Goal: Communication & Community: Answer question/provide support

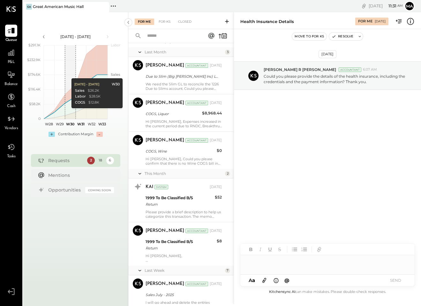
scroll to position [527, 0]
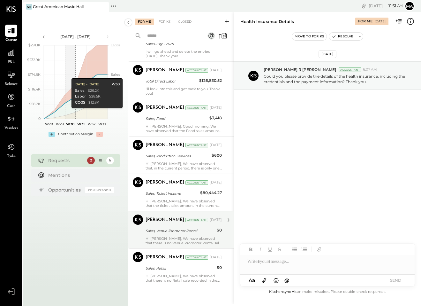
click at [188, 236] on div "[PERSON_NAME] Accountant [DATE] Sales, Venue Promoter Rental $0 Hi [PERSON_NAME…" at bounding box center [184, 229] width 76 height 31
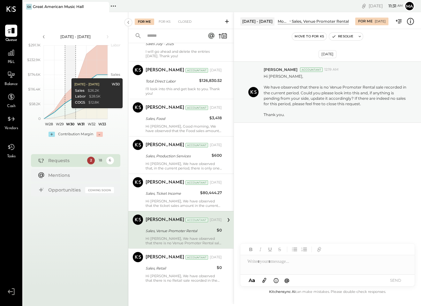
click at [257, 264] on div at bounding box center [328, 261] width 174 height 13
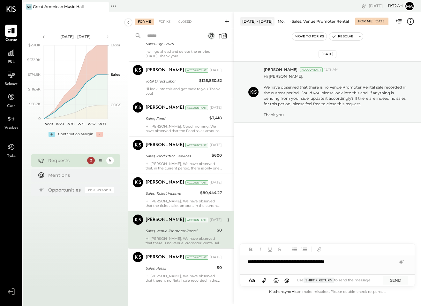
click at [253, 261] on div "**********" at bounding box center [328, 261] width 174 height 13
drag, startPoint x: 254, startPoint y: 261, endPoint x: 248, endPoint y: 261, distance: 5.7
click at [248, 261] on div "**********" at bounding box center [328, 261] width 174 height 13
click at [334, 261] on div "**********" at bounding box center [328, 261] width 174 height 13
click at [393, 282] on button "SEND" at bounding box center [396, 280] width 26 height 9
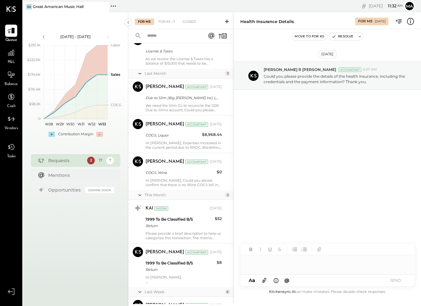
scroll to position [489, 0]
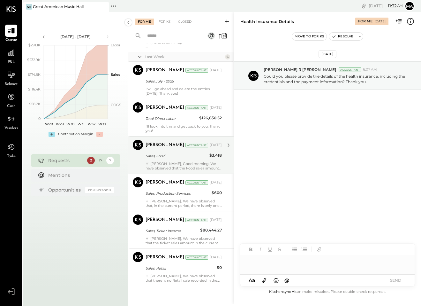
click at [173, 160] on div "[PERSON_NAME] Accountant [DATE] Sales, Food $3,418 Hi [PERSON_NAME], Good morni…" at bounding box center [184, 155] width 76 height 31
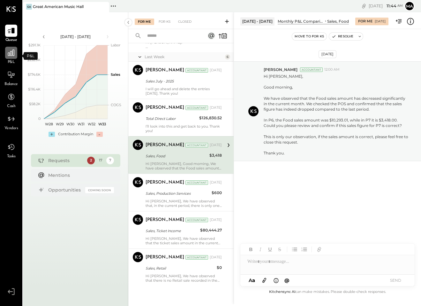
click at [12, 57] on icon at bounding box center [11, 53] width 8 height 8
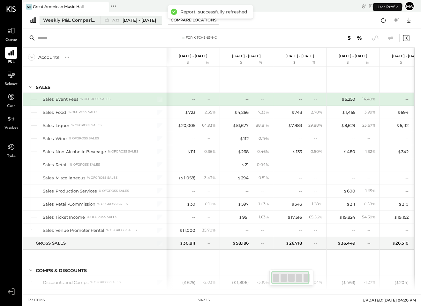
click at [135, 21] on span "[DATE] - [DATE]" at bounding box center [140, 20] width 34 height 6
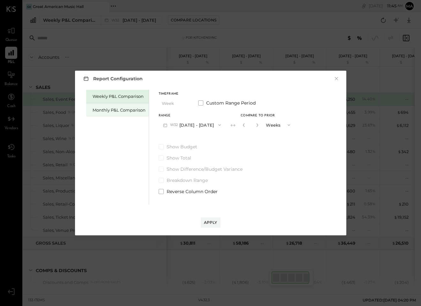
click at [114, 108] on div "Monthly P&L Comparison" at bounding box center [119, 110] width 53 height 6
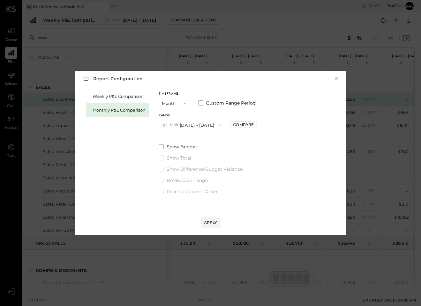
click at [193, 124] on button "M08 [DATE] - [DATE]" at bounding box center [192, 125] width 67 height 12
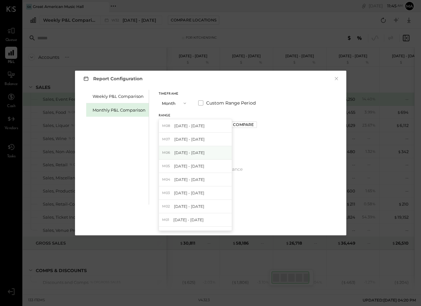
click at [192, 149] on div "M06 [DATE] - [DATE]" at bounding box center [195, 152] width 73 height 13
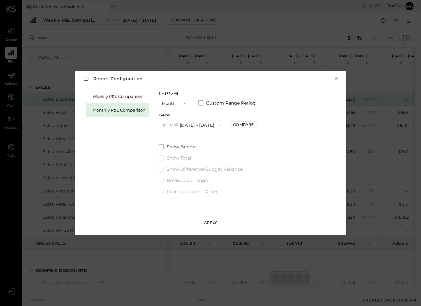
click at [213, 222] on div "Apply" at bounding box center [210, 221] width 13 height 5
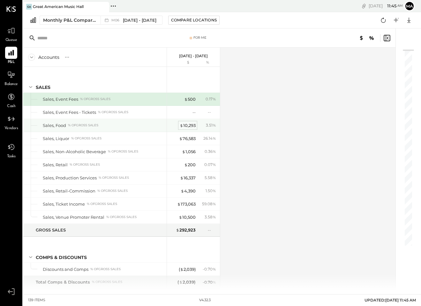
click at [191, 126] on div "$ 10,293" at bounding box center [188, 125] width 16 height 6
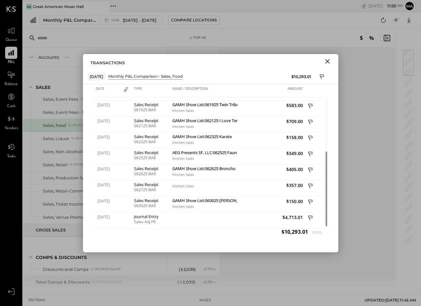
click at [368, 241] on div "Accounts S % GL [DATE] - [DATE] $ % SALES Sales, Event Fees % of GROSS SALES Sa…" at bounding box center [210, 169] width 374 height 242
click at [14, 56] on icon at bounding box center [11, 53] width 8 height 8
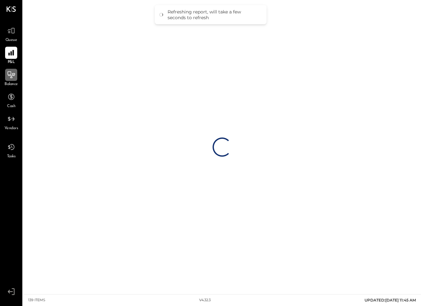
click at [15, 79] on div at bounding box center [11, 75] width 12 height 12
click at [11, 54] on icon at bounding box center [11, 53] width 8 height 8
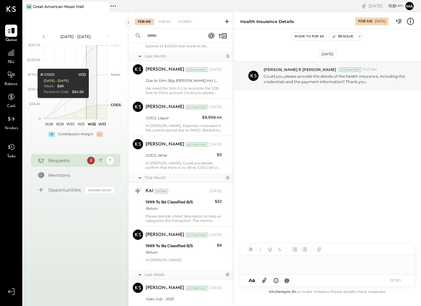
scroll to position [489, 0]
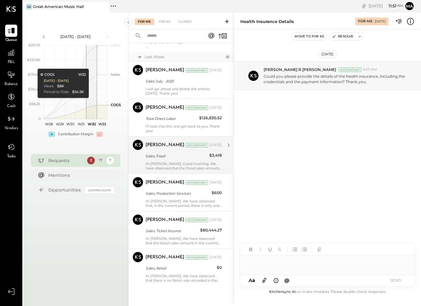
click at [195, 159] on div "Sales, Food" at bounding box center [177, 156] width 62 height 8
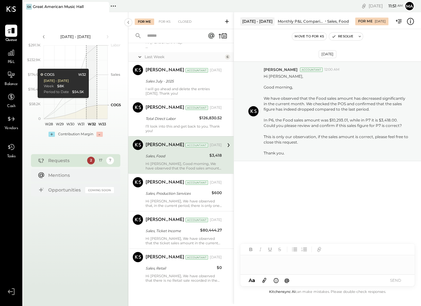
click at [275, 263] on div at bounding box center [328, 261] width 174 height 13
click at [261, 281] on icon at bounding box center [264, 279] width 7 height 7
click at [259, 237] on div at bounding box center [328, 237] width 174 height 13
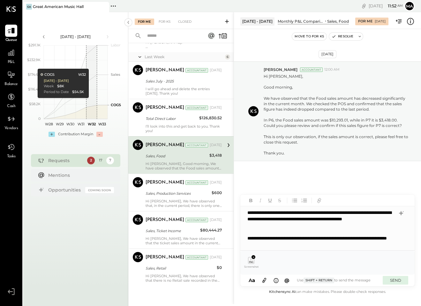
click at [397, 279] on button "SEND" at bounding box center [396, 280] width 26 height 9
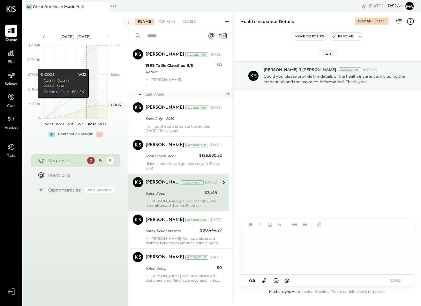
scroll to position [19, 0]
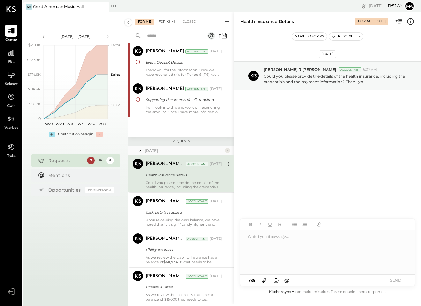
click at [166, 23] on div "For KS +1" at bounding box center [167, 22] width 23 height 6
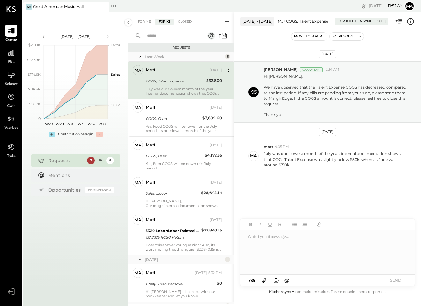
scroll to position [100, 0]
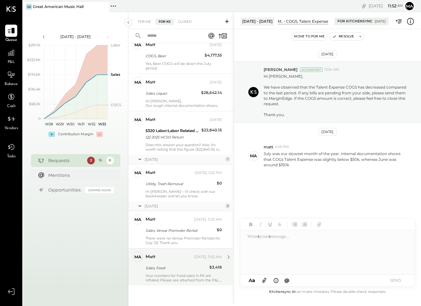
click at [176, 266] on div "Sales, Food" at bounding box center [177, 267] width 62 height 6
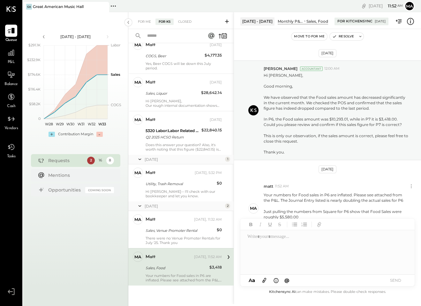
click at [331, 253] on div at bounding box center [326, 252] width 170 height 44
click at [262, 281] on icon at bounding box center [264, 279] width 7 height 7
click at [359, 193] on div "Your numbers for Food sales in P6 are inflated. Please see attached from the P&…" at bounding box center [336, 197] width 145 height 11
click at [263, 244] on div at bounding box center [326, 252] width 170 height 44
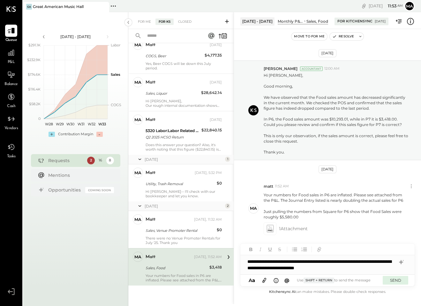
click at [397, 279] on button "SEND" at bounding box center [396, 280] width 26 height 9
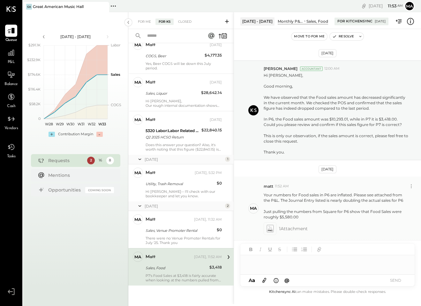
scroll to position [33, 0]
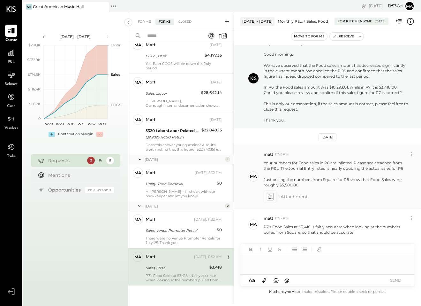
click at [266, 198] on icon at bounding box center [270, 196] width 8 height 9
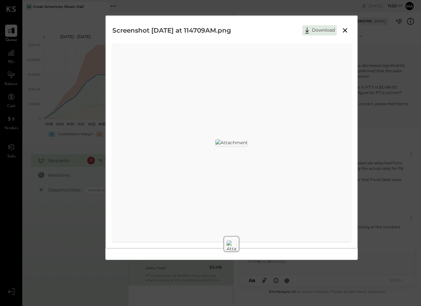
click at [394, 193] on div "Screenshot [DATE] at 114709AM.png Download" at bounding box center [210, 153] width 421 height 306
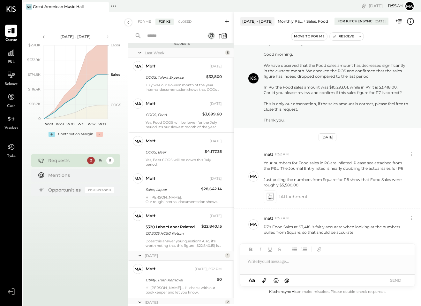
scroll to position [0, 0]
